Goal: Task Accomplishment & Management: Manage account settings

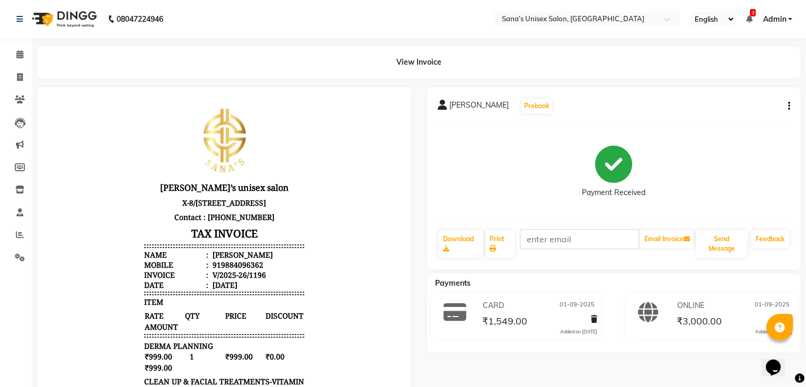
click at [787, 105] on button "button" at bounding box center [787, 106] width 6 height 11
click at [712, 119] on div "Edit Invoice" at bounding box center [735, 119] width 73 height 13
select select "service"
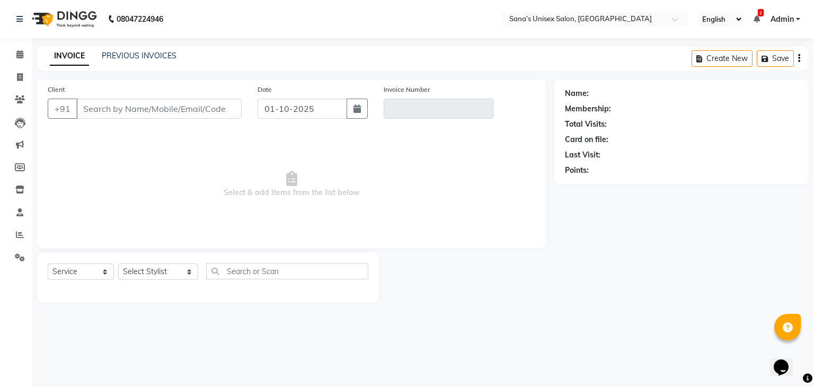
type input "9884096362"
type input "V/2025-26/1196"
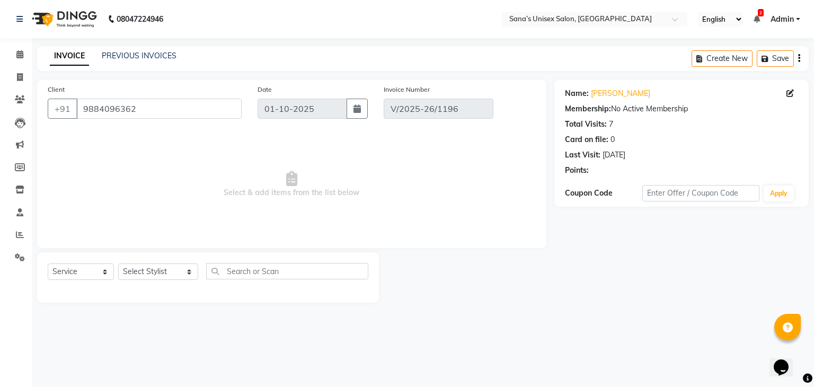
type input "01-09-2025"
select select "select"
